Goal: Information Seeking & Learning: Learn about a topic

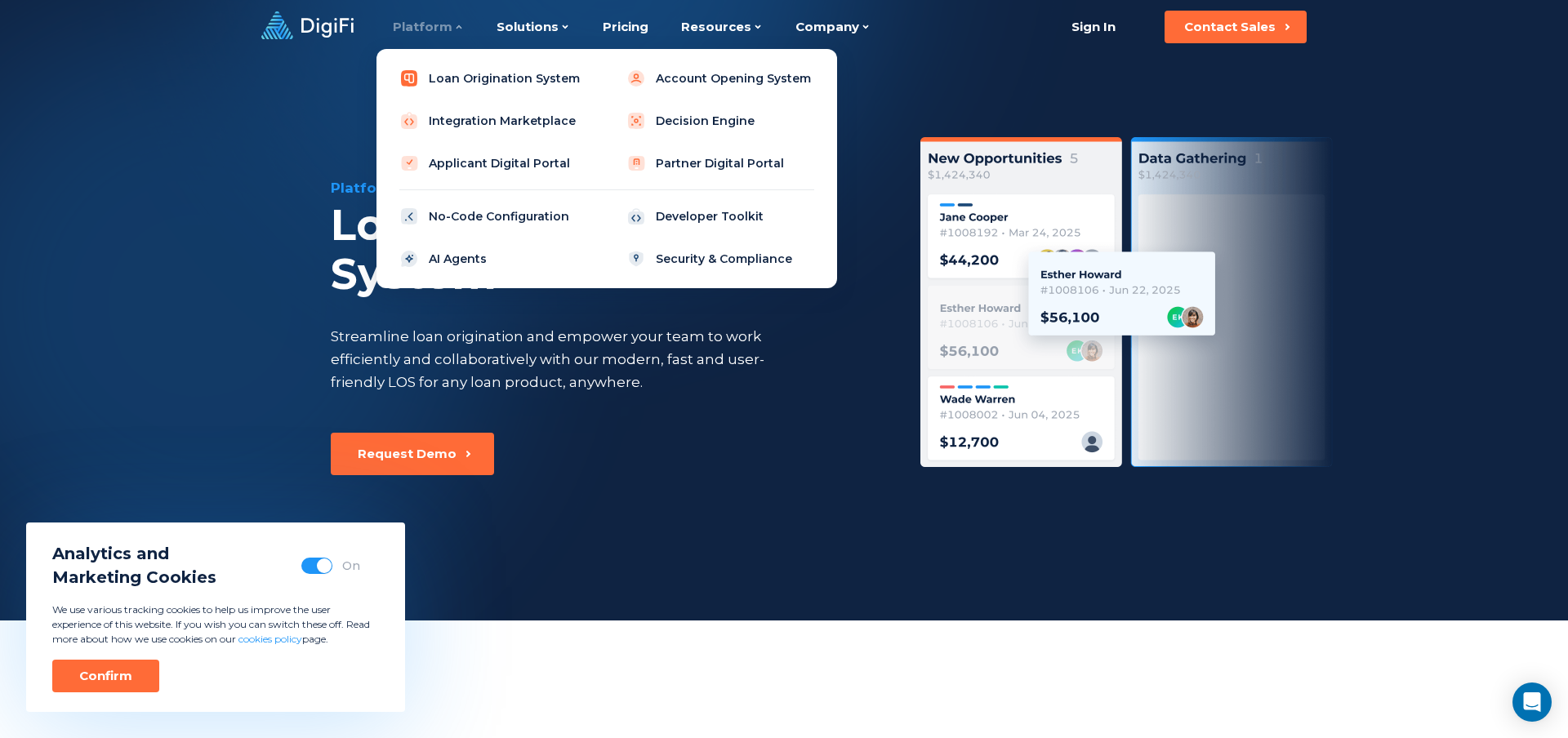
click at [491, 81] on link "Loan Origination System" at bounding box center [493, 78] width 207 height 32
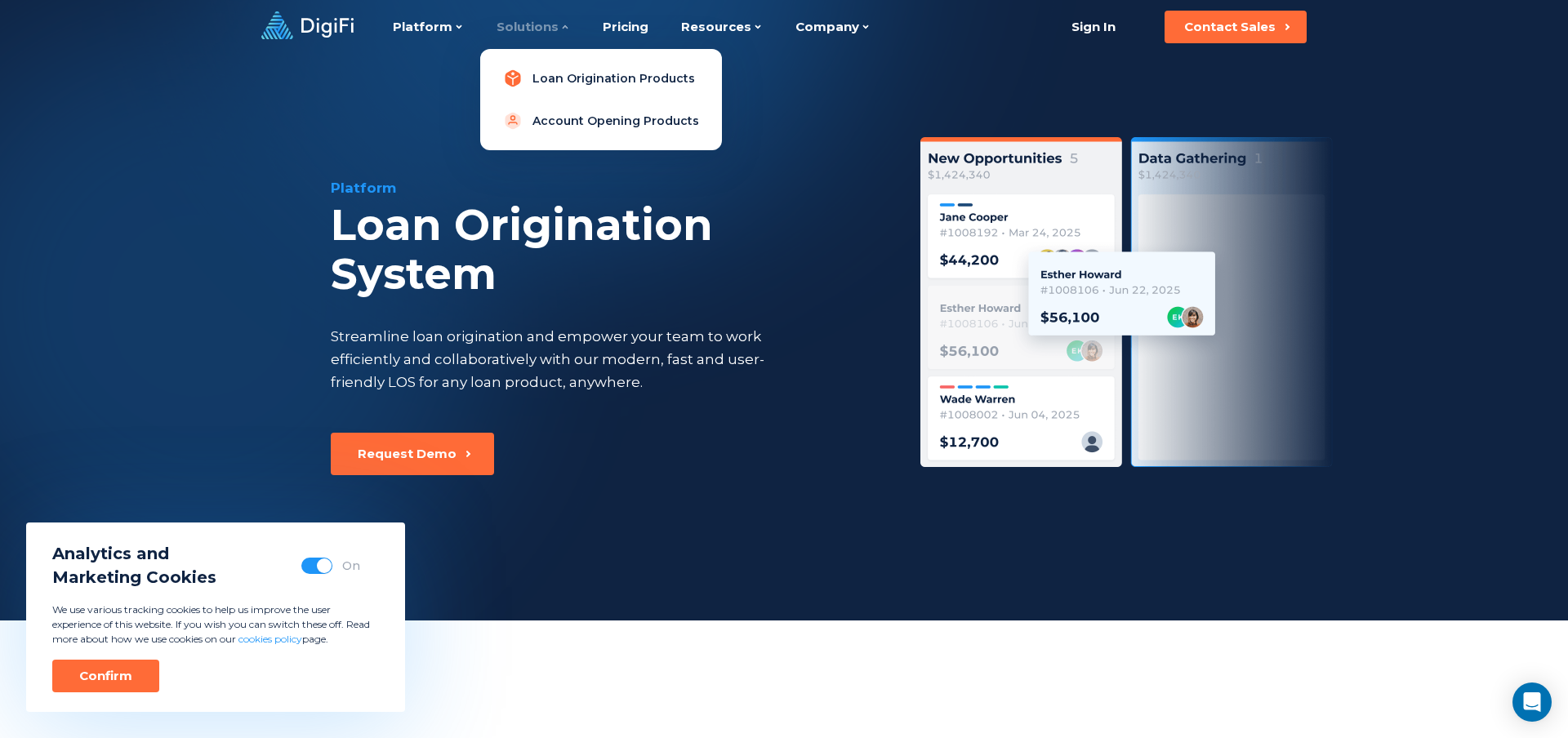
click at [549, 79] on link "Loan Origination Products" at bounding box center [601, 78] width 215 height 32
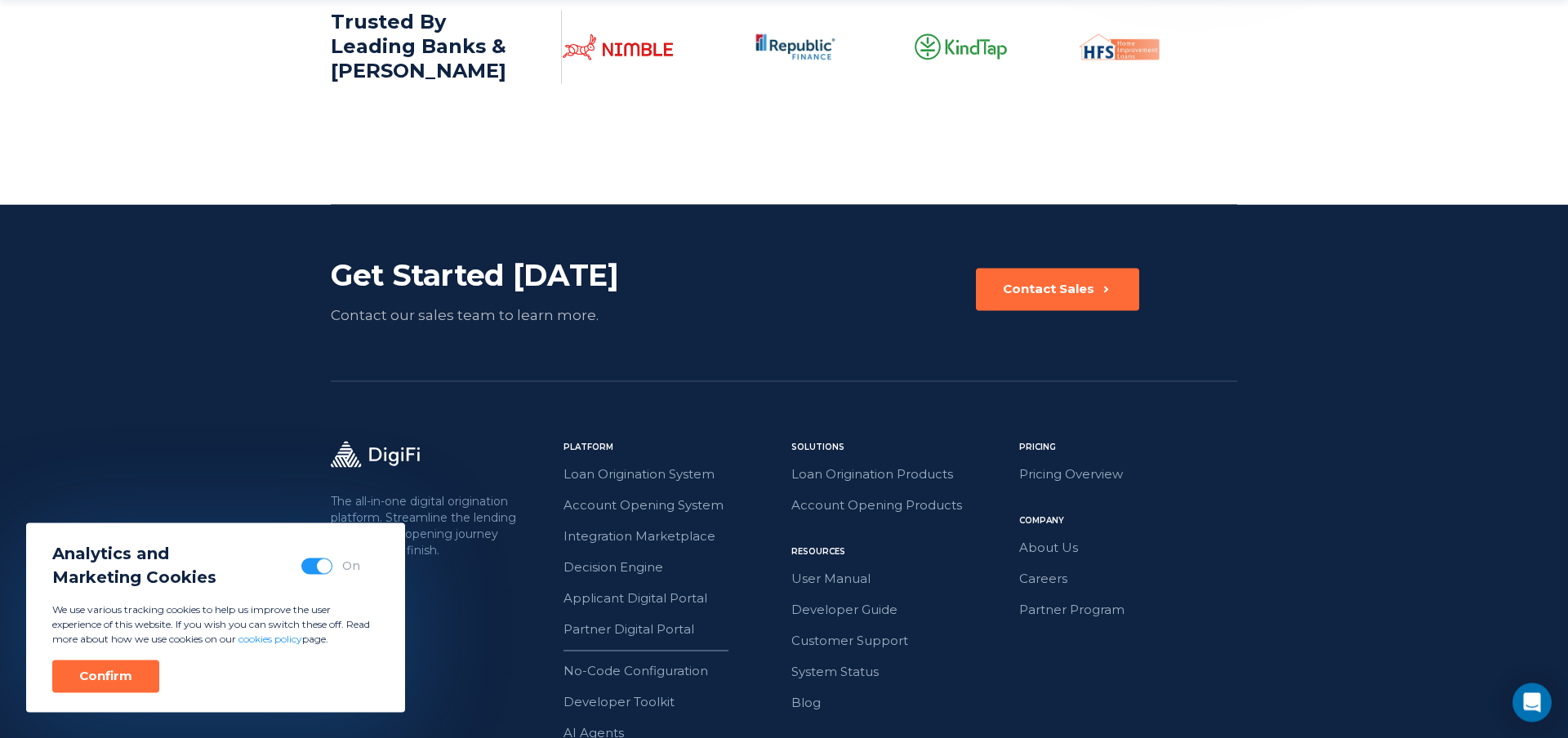
scroll to position [2694, 0]
